Goal: Task Accomplishment & Management: Use online tool/utility

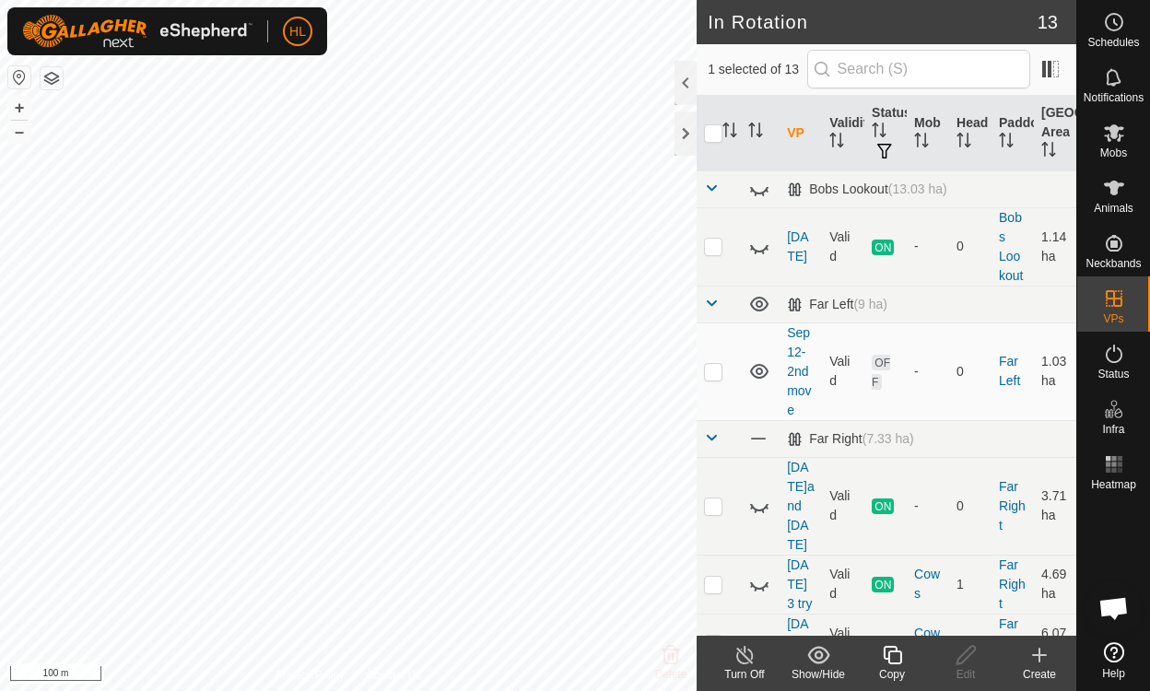
click at [888, 663] on icon at bounding box center [892, 655] width 23 height 22
click at [683, 140] on div at bounding box center [685, 133] width 22 height 44
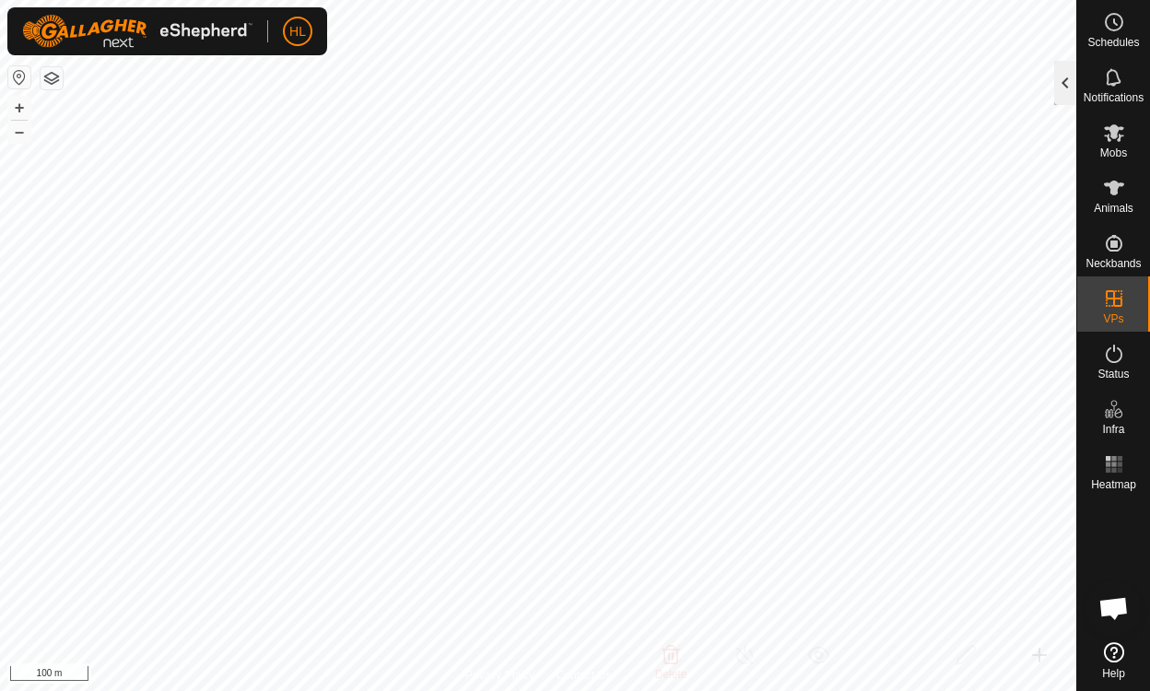
click at [1060, 84] on div at bounding box center [1065, 83] width 22 height 44
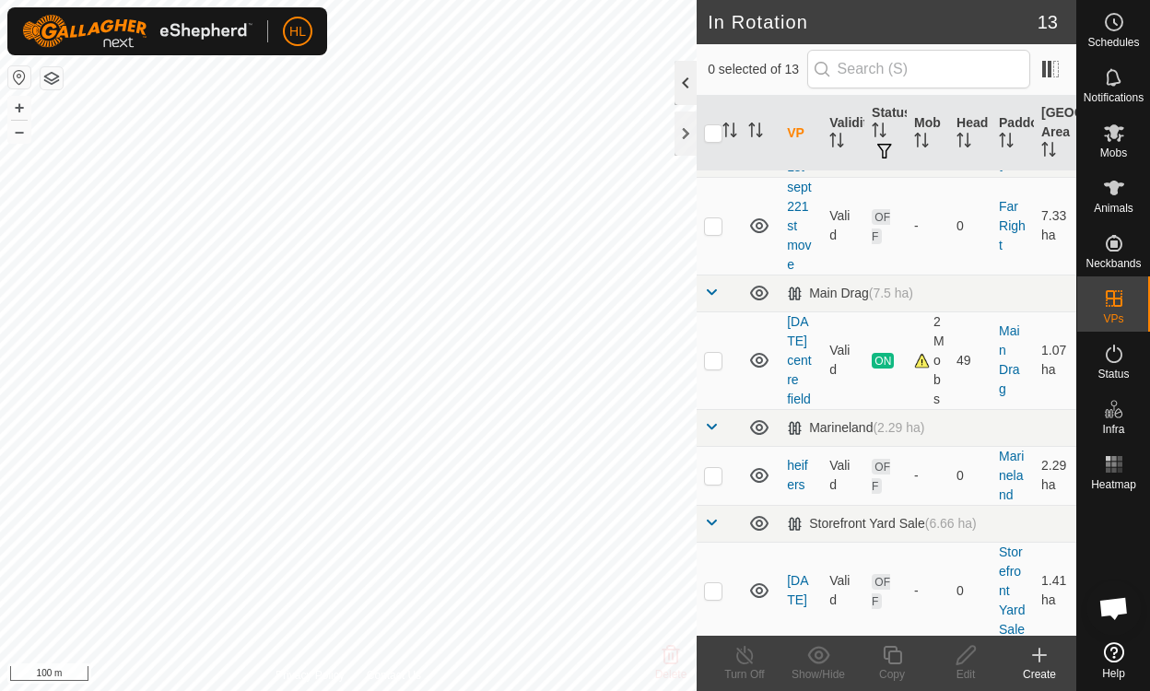
scroll to position [545, 0]
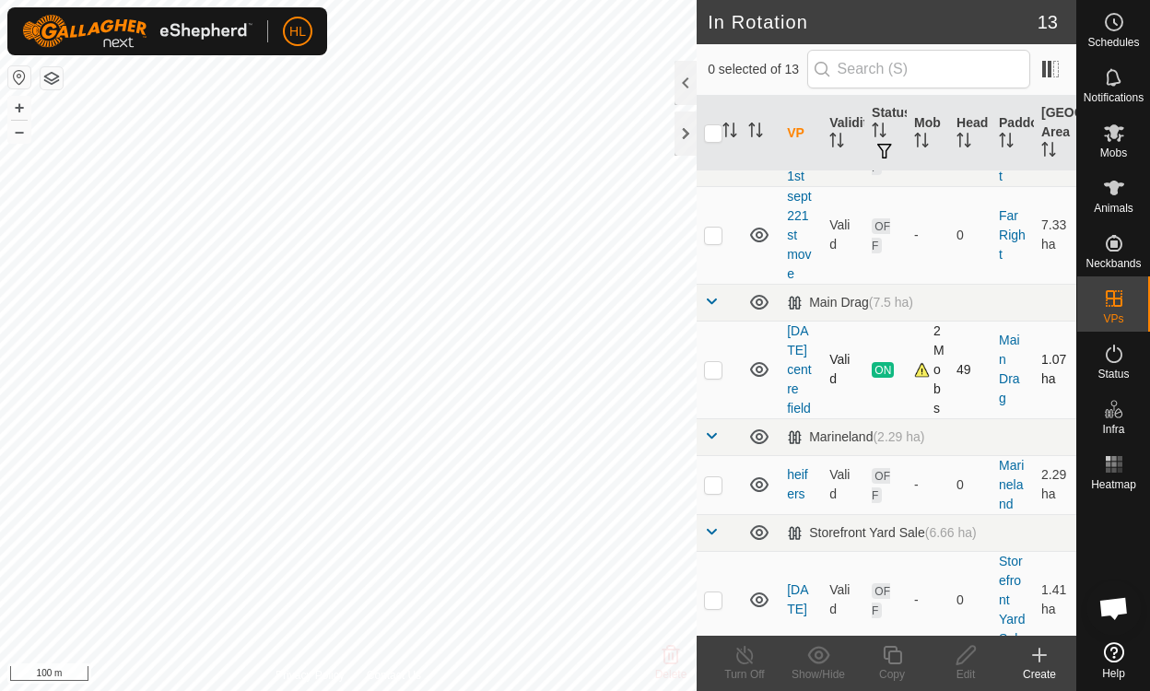
click at [714, 362] on p-checkbox at bounding box center [713, 369] width 18 height 15
checkbox input "true"
click at [890, 652] on icon at bounding box center [892, 655] width 18 height 18
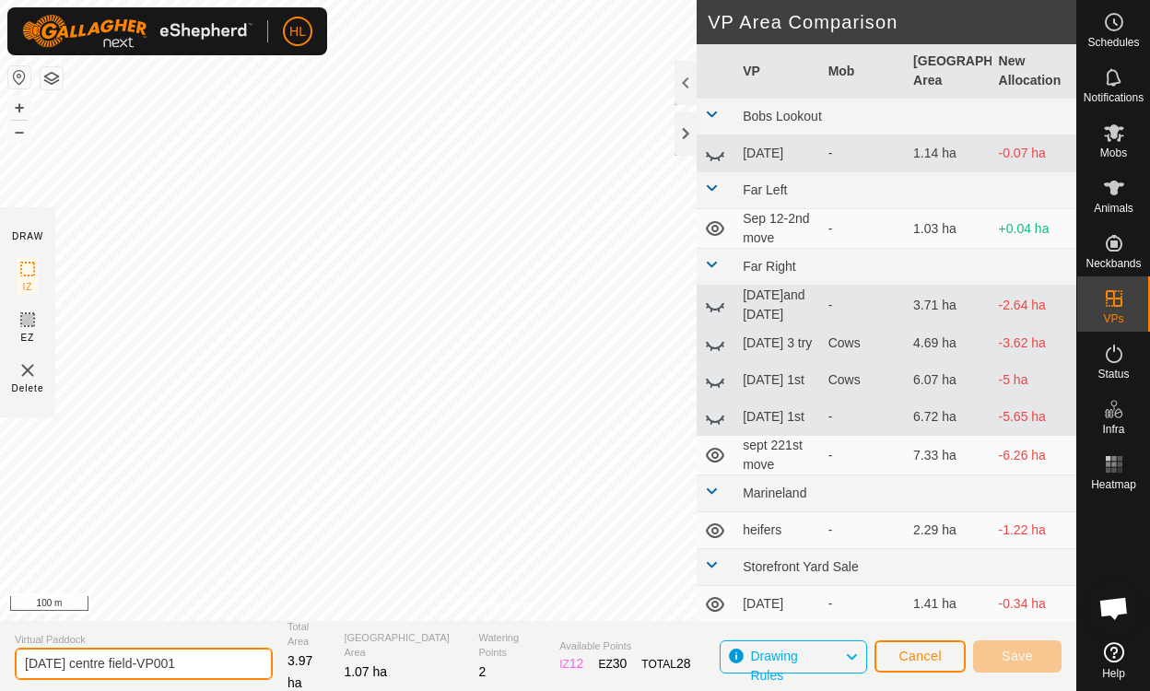
click at [172, 659] on input "[DATE] centre field-VP001" at bounding box center [144, 664] width 258 height 32
type input "[DATE] centre pm"
click at [684, 141] on div at bounding box center [685, 133] width 22 height 44
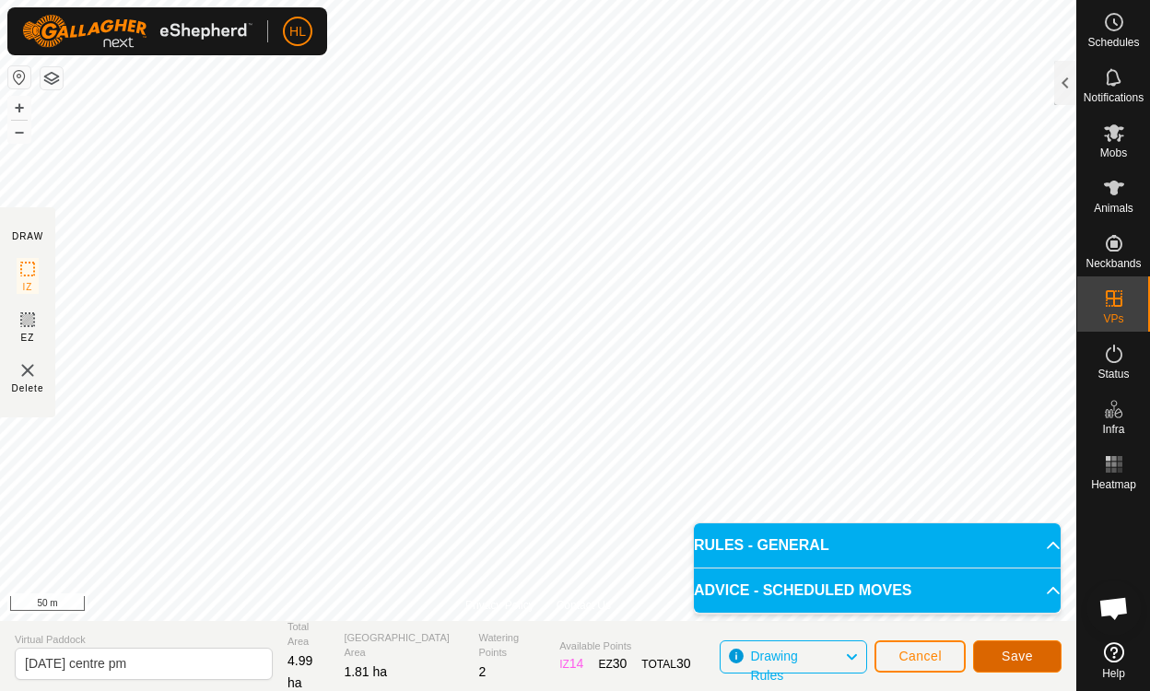
click at [1023, 654] on span "Save" at bounding box center [1017, 656] width 31 height 15
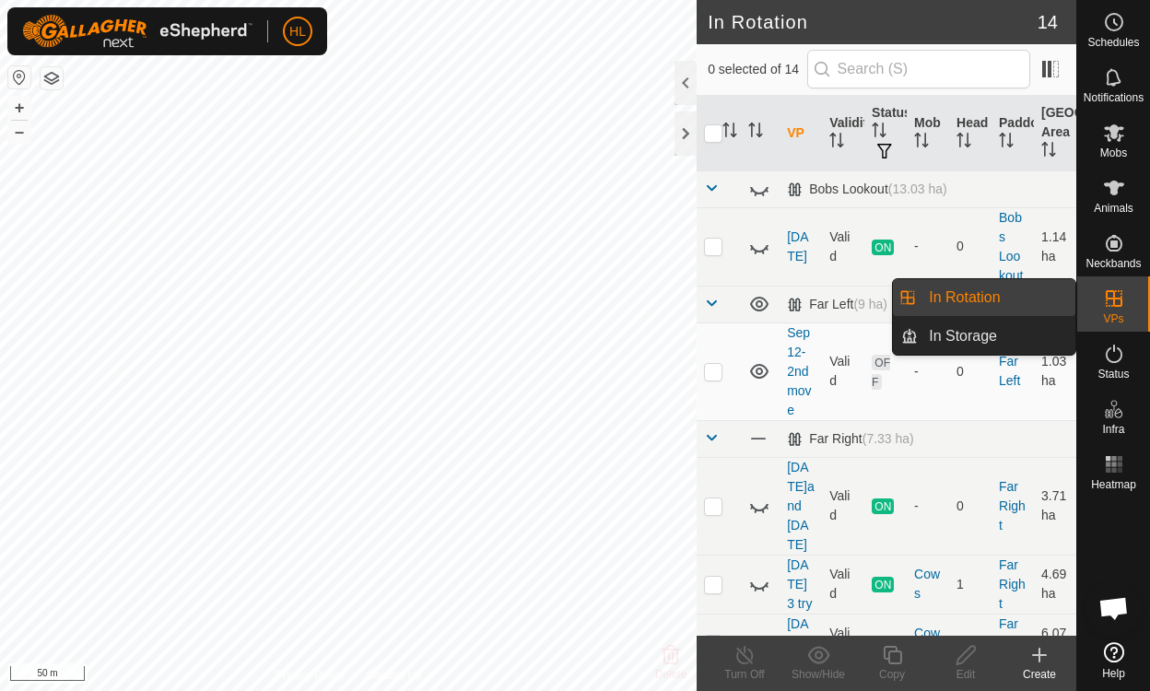
click at [1109, 299] on icon at bounding box center [1114, 298] width 17 height 17
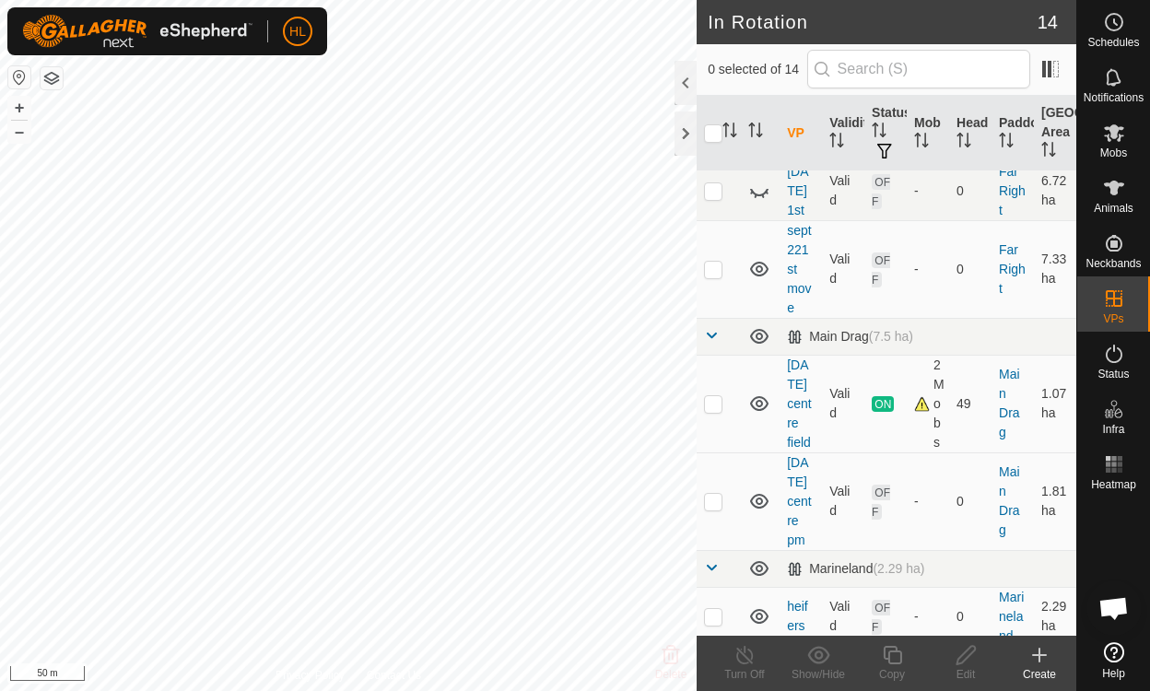
scroll to position [514, 0]
click at [713, 491] on p-checkbox at bounding box center [713, 498] width 18 height 15
checkbox input "true"
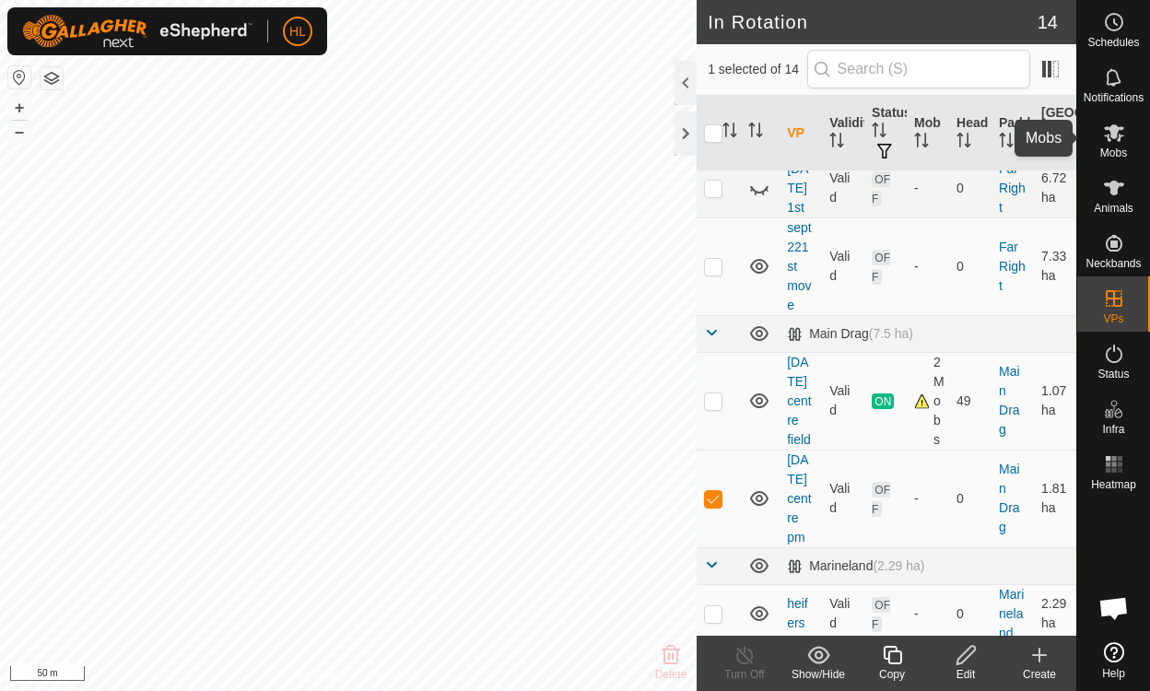
click at [1116, 136] on icon at bounding box center [1114, 133] width 20 height 18
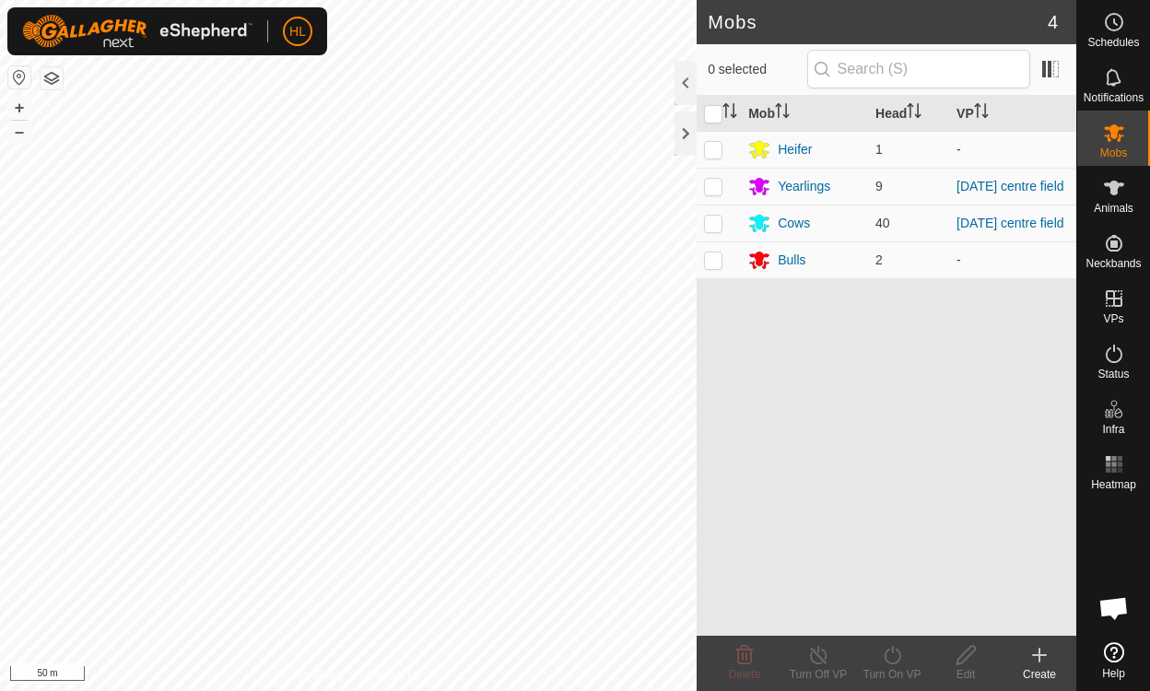
click at [1116, 136] on icon at bounding box center [1114, 133] width 20 height 18
click at [716, 182] on p-checkbox at bounding box center [713, 186] width 18 height 15
checkbox input "true"
click at [711, 223] on p-checkbox at bounding box center [713, 223] width 18 height 15
checkbox input "true"
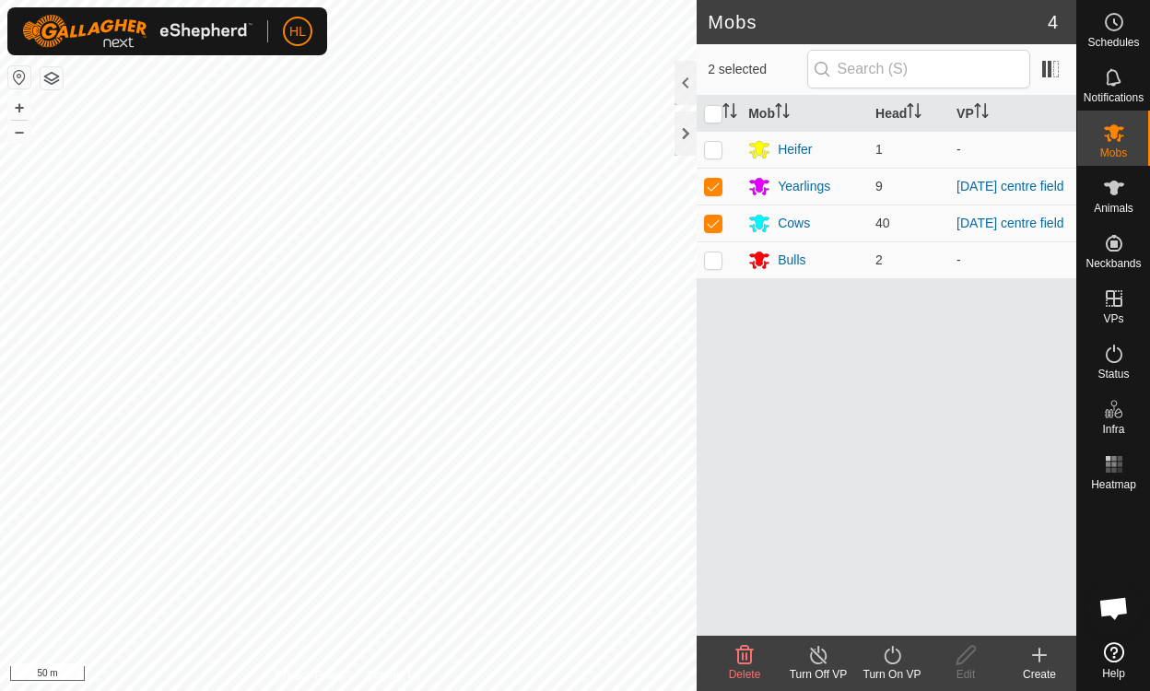
click at [891, 655] on icon at bounding box center [892, 655] width 23 height 22
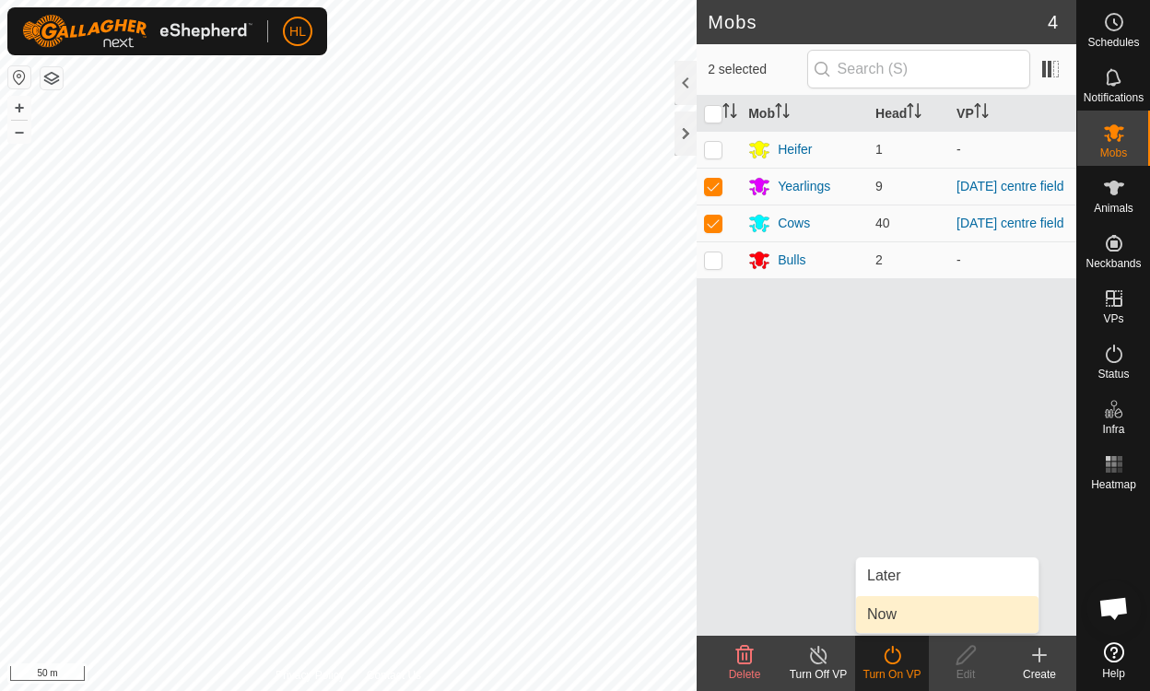
click at [886, 614] on link "Now" at bounding box center [947, 614] width 182 height 37
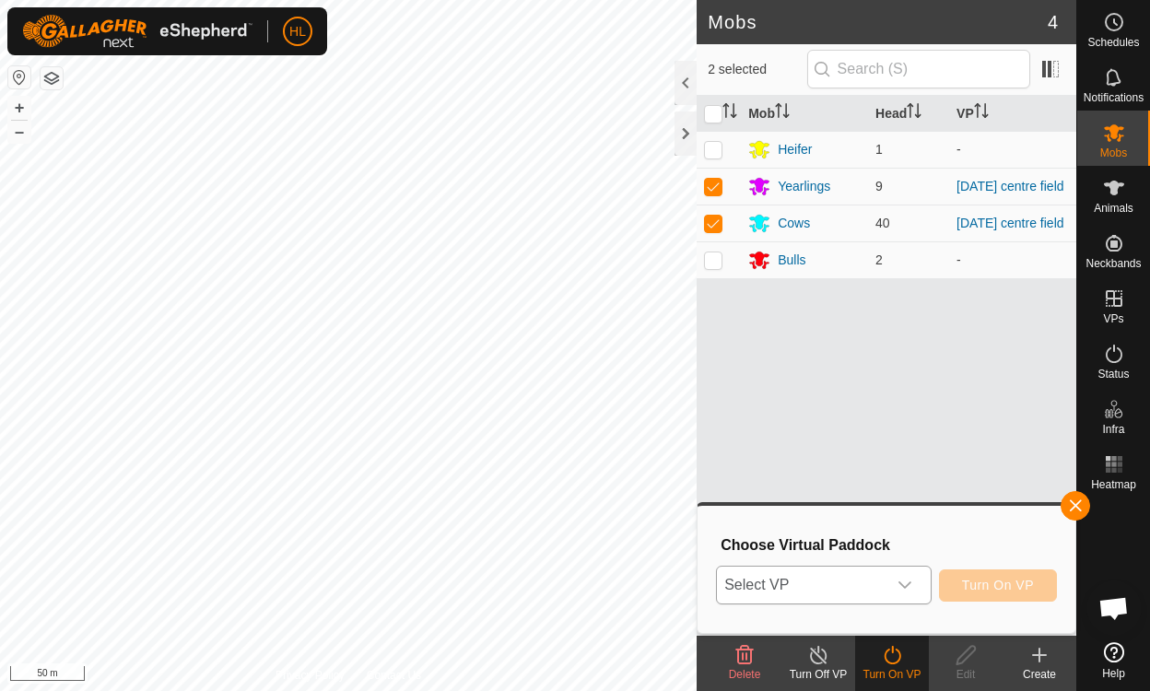
click at [908, 583] on icon "dropdown trigger" at bounding box center [904, 585] width 15 height 15
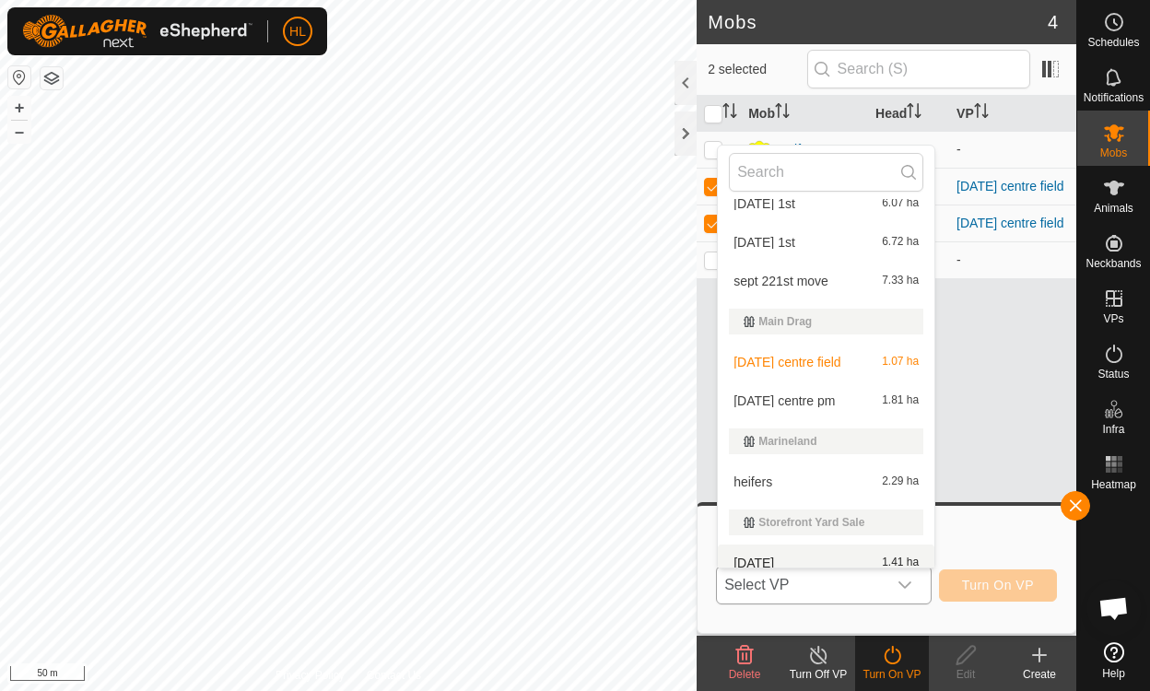
scroll to position [310, 0]
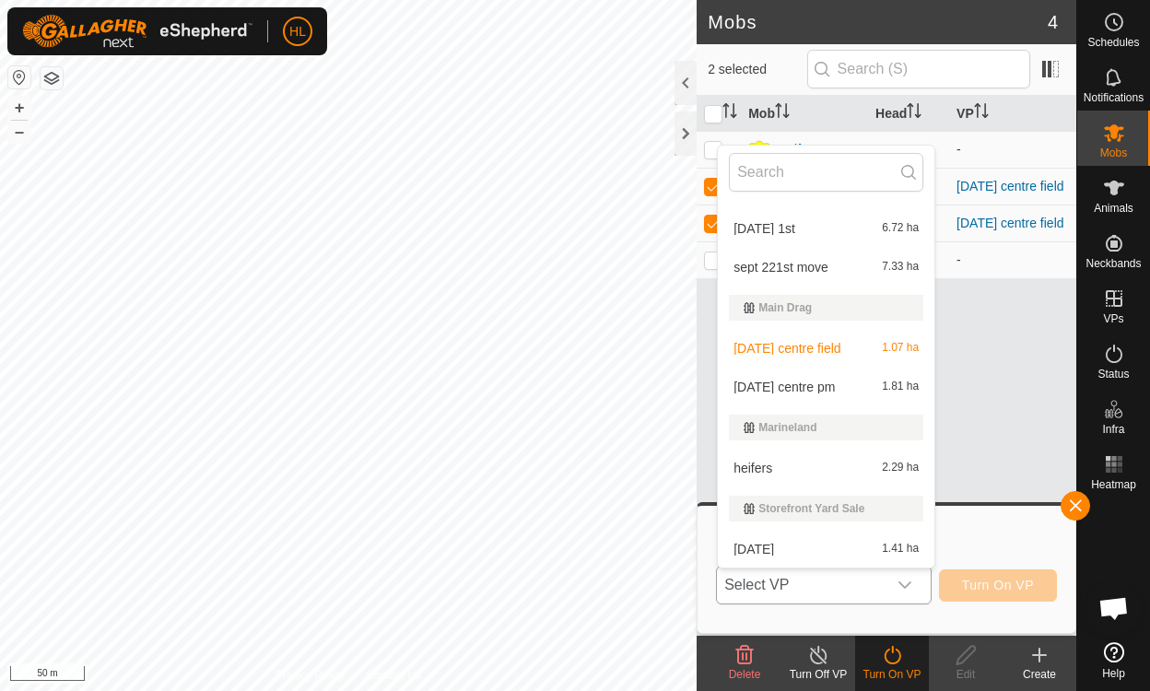
click at [789, 385] on li "[DATE] centre pm 1.81 ha" at bounding box center [826, 387] width 217 height 37
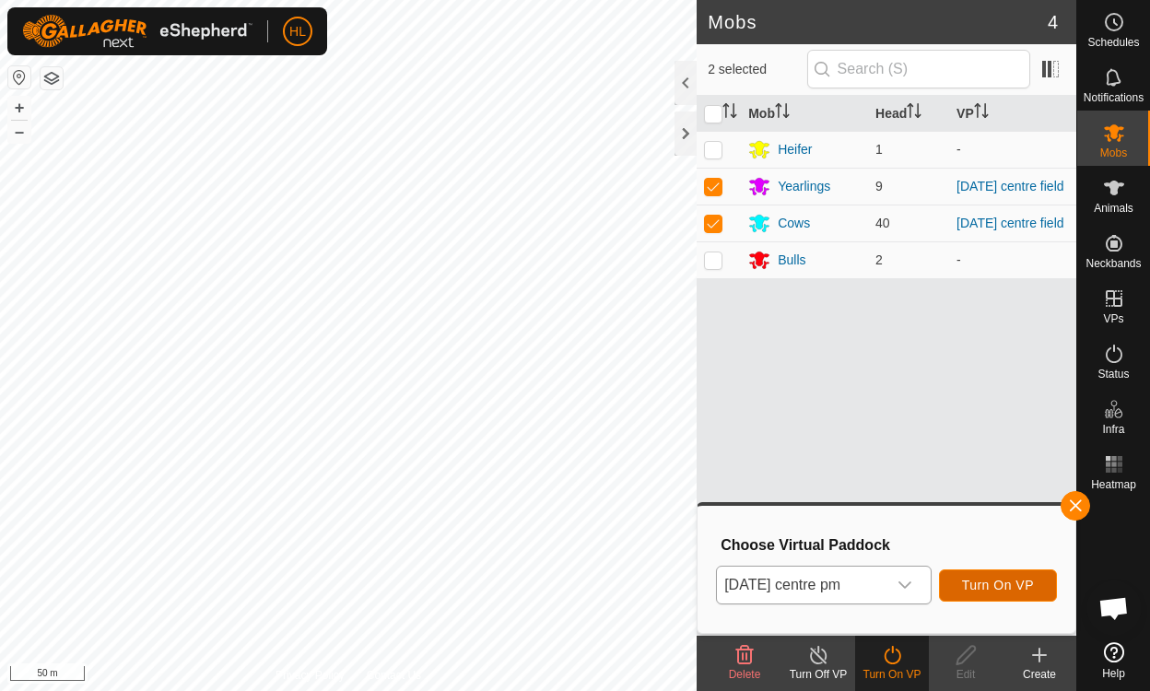
click at [995, 581] on span "Turn On VP" at bounding box center [998, 585] width 72 height 15
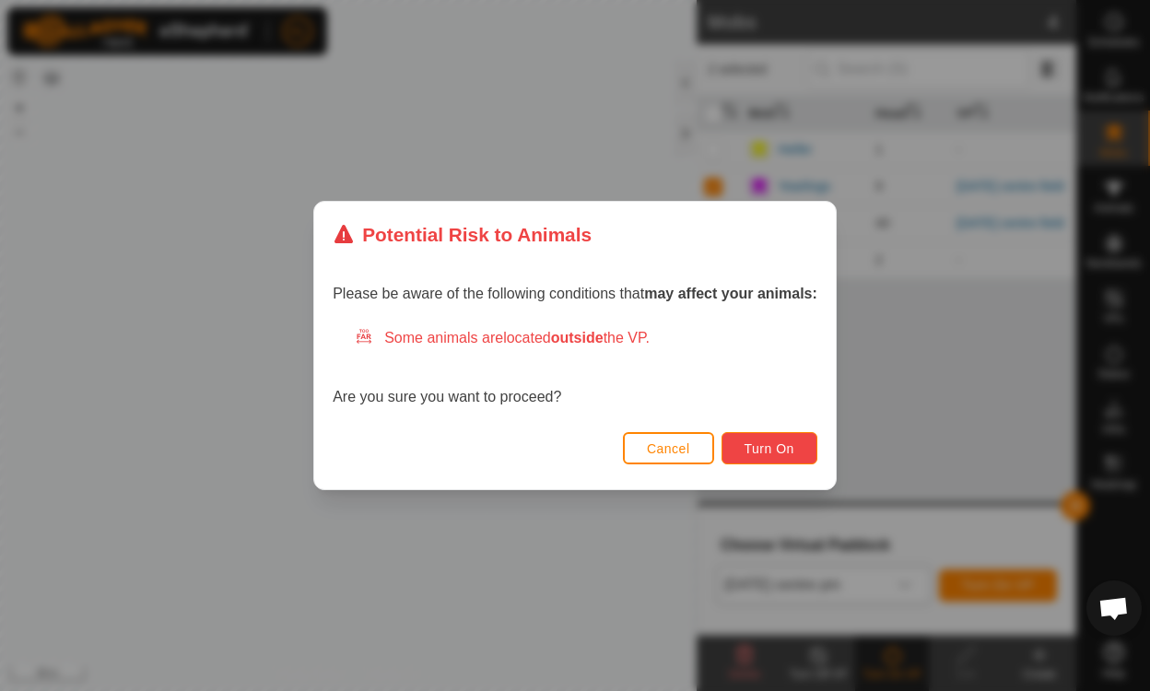
click at [773, 438] on button "Turn On" at bounding box center [769, 448] width 96 height 32
